Goal: Task Accomplishment & Management: Manage account settings

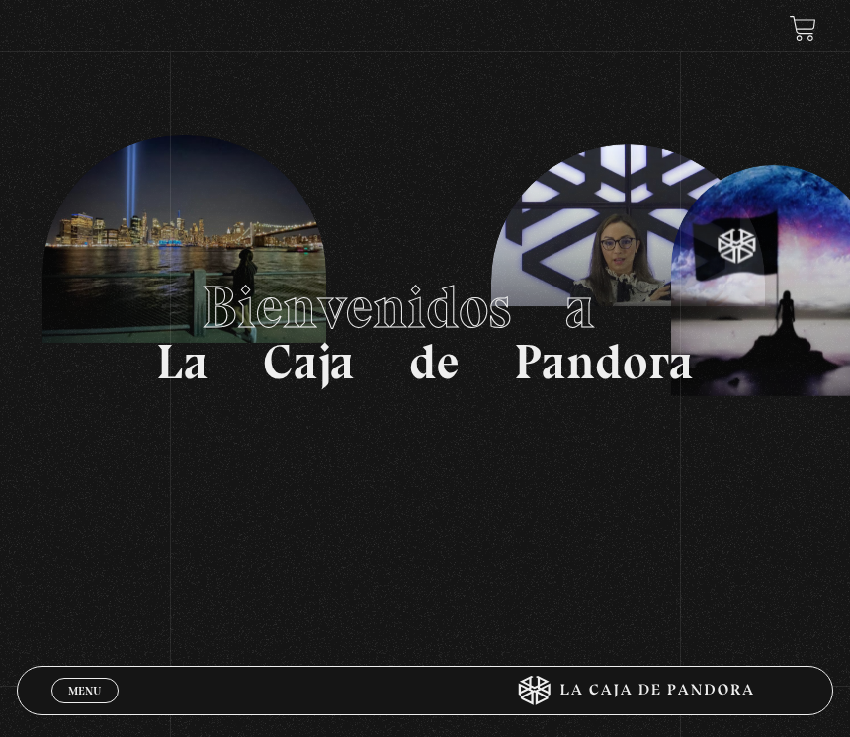
click at [82, 698] on link "Menu Cerrar" at bounding box center [84, 691] width 67 height 26
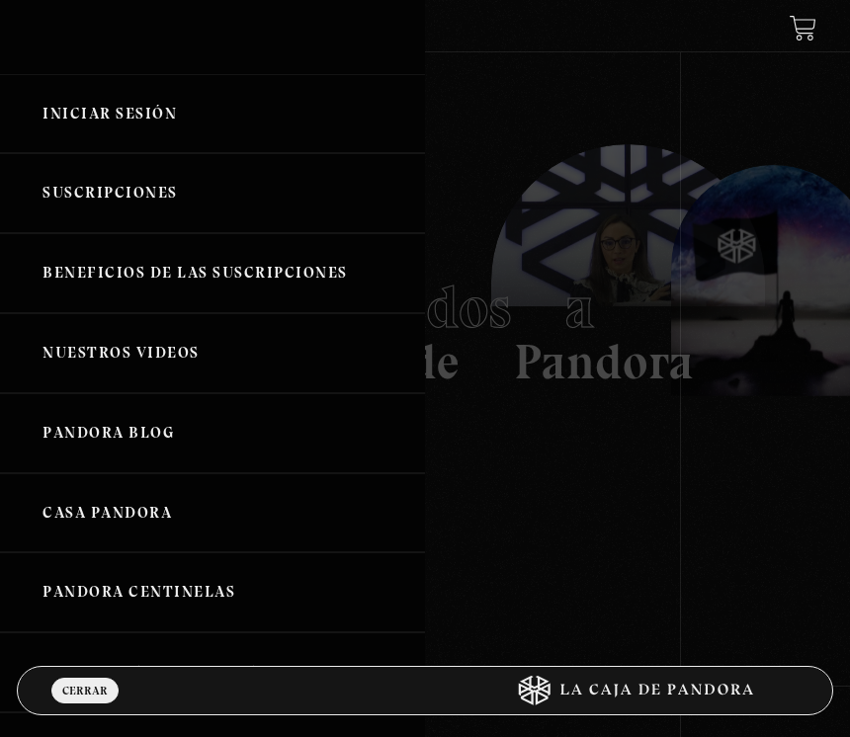
click at [305, 128] on link "Iniciar Sesión" at bounding box center [212, 114] width 425 height 80
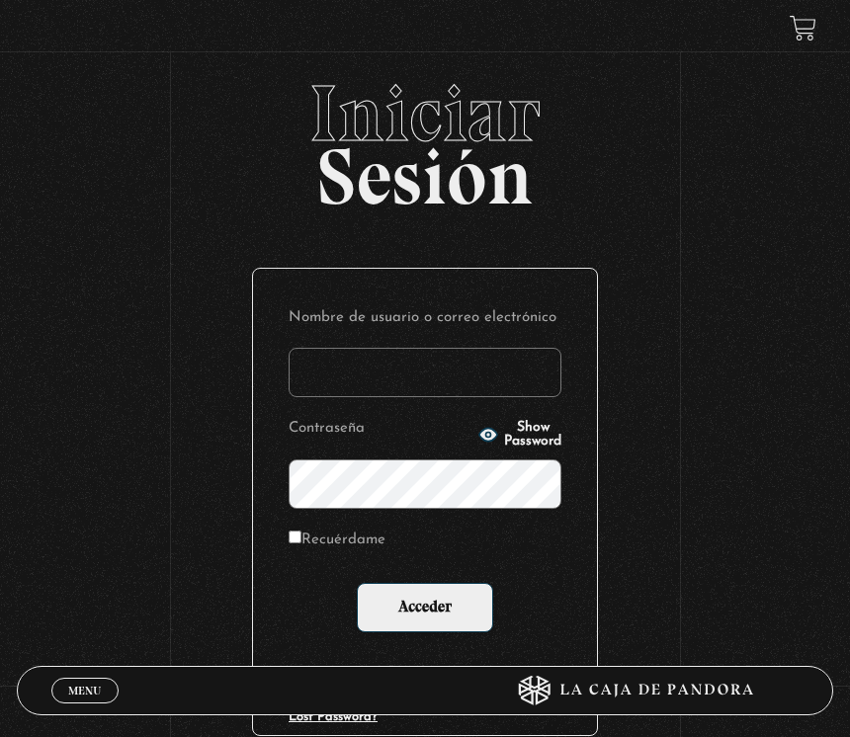
type input "vale28"
click at [425, 608] on input "Acceder" at bounding box center [425, 607] width 136 height 49
click at [451, 615] on input "Acceder" at bounding box center [425, 607] width 136 height 49
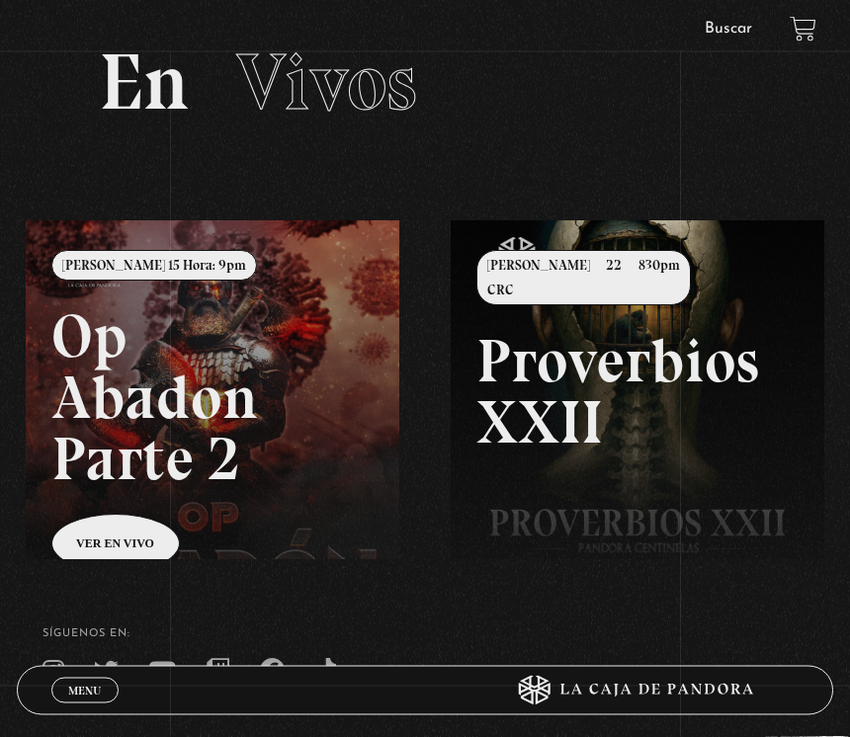
scroll to position [83, 0]
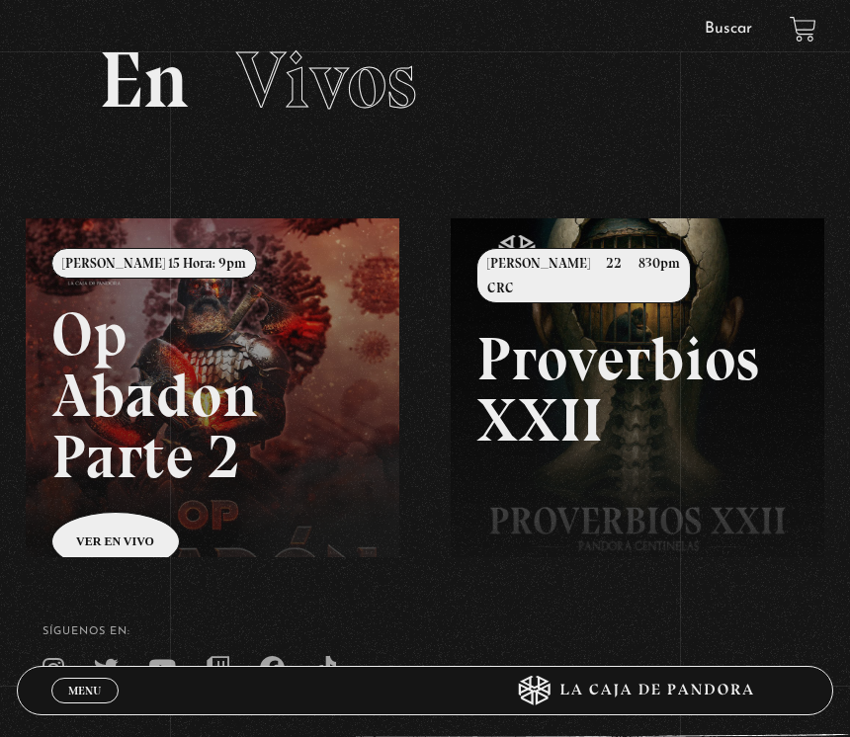
click at [97, 697] on span "Menu" at bounding box center [84, 691] width 33 height 12
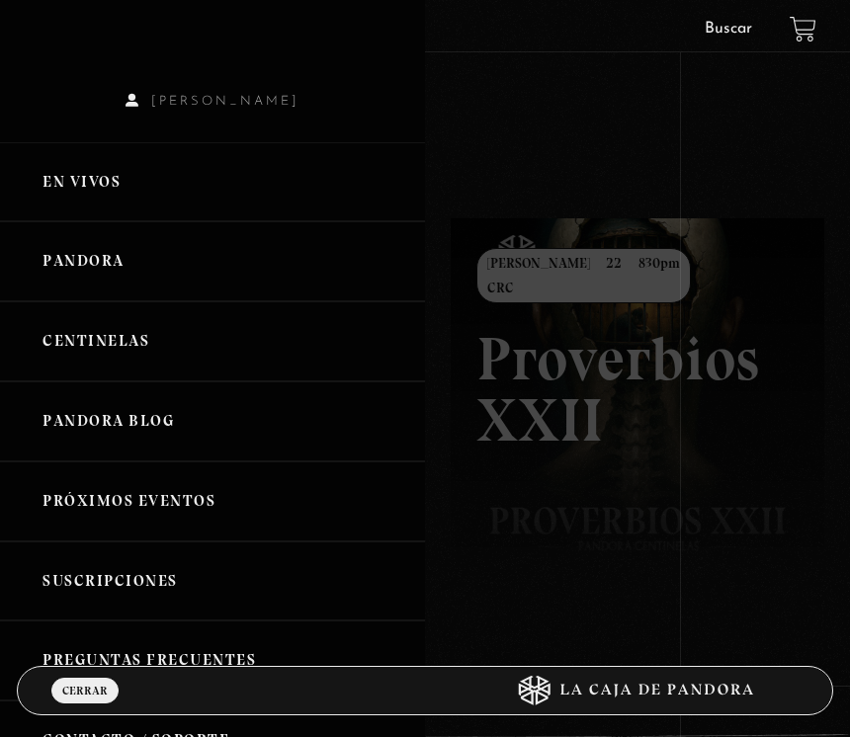
click at [117, 266] on link "Pandora" at bounding box center [212, 261] width 425 height 80
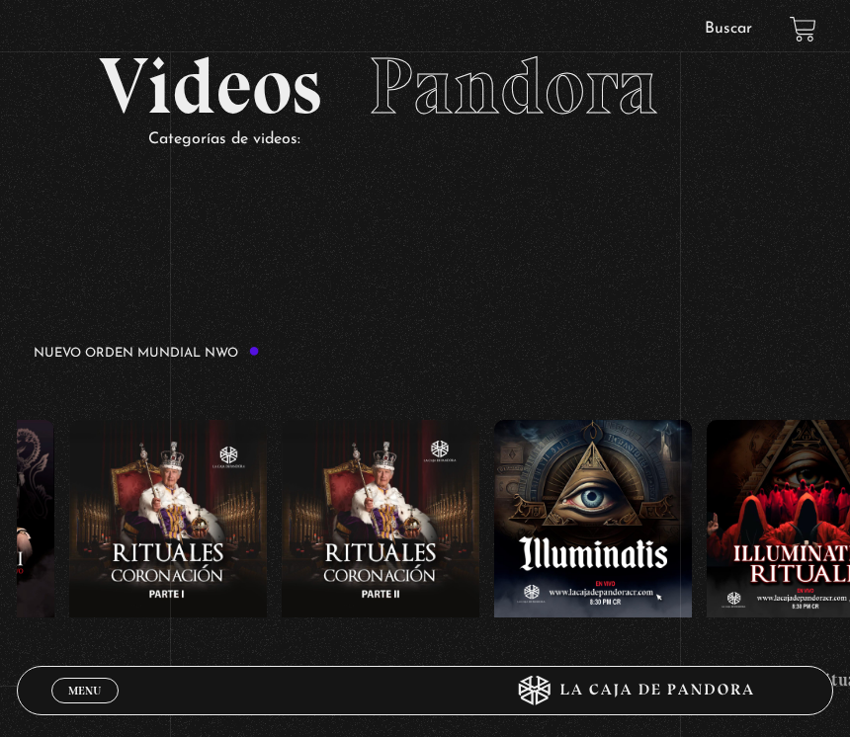
scroll to position [0, 6109]
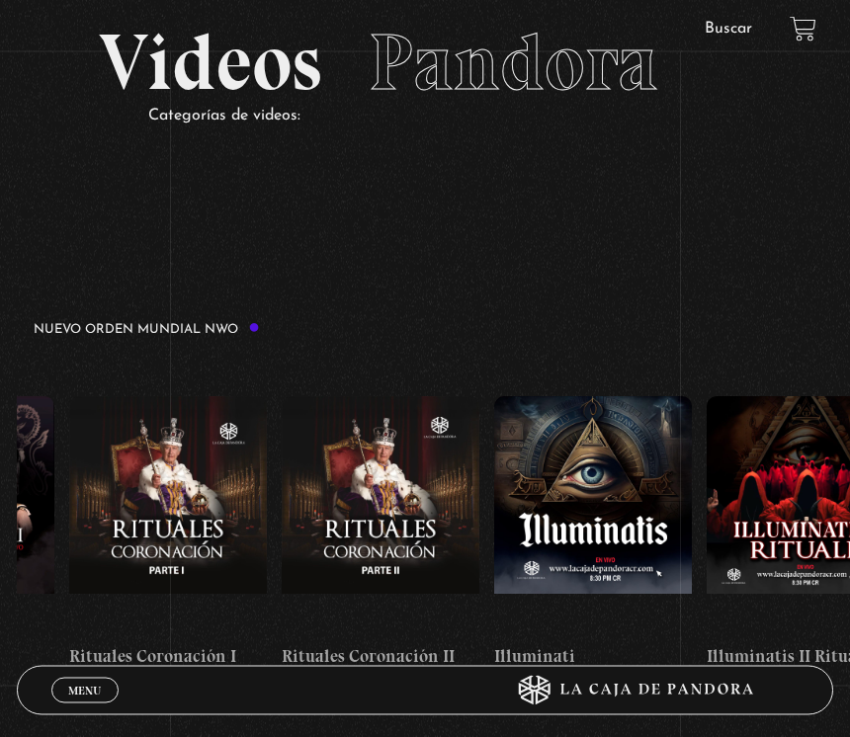
click at [616, 500] on figure at bounding box center [593, 515] width 198 height 237
